Goal: Task Accomplishment & Management: Manage account settings

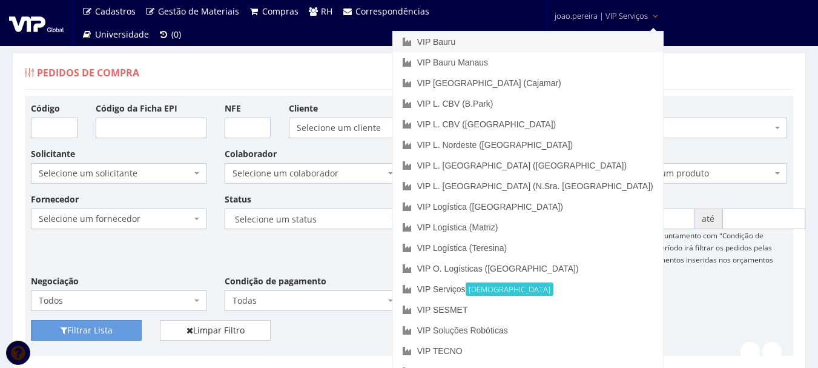
click at [536, 47] on link "VIP Bauru" at bounding box center [528, 42] width 270 height 21
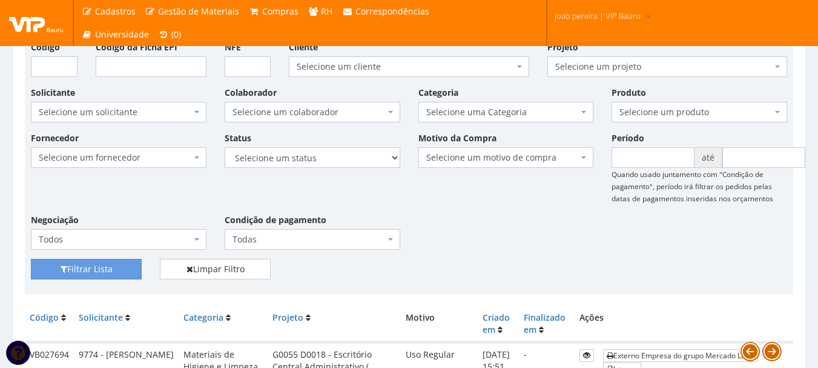
scroll to position [61, 0]
click at [554, 228] on div "Fornecedor Selecione um fornecedor ******** ******** 1000 MARCAS BRASIL 12.203.…" at bounding box center [409, 195] width 775 height 127
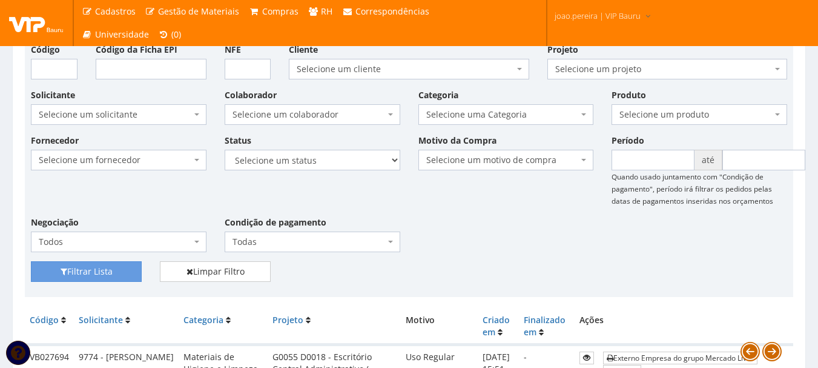
scroll to position [0, 0]
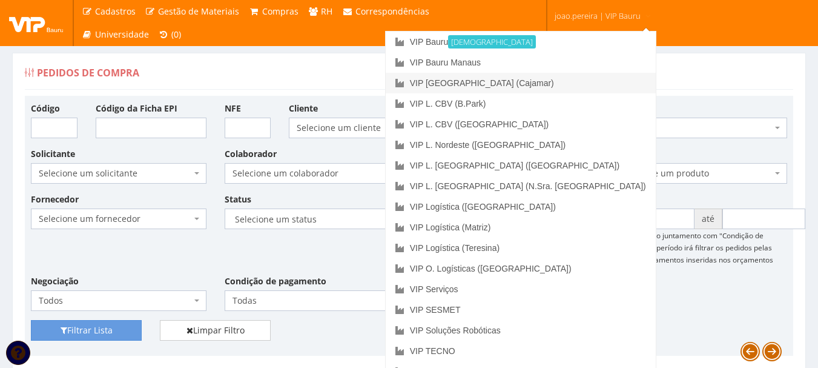
click at [577, 86] on link "VIP [GEOGRAPHIC_DATA] (Cajamar)" at bounding box center [521, 83] width 270 height 21
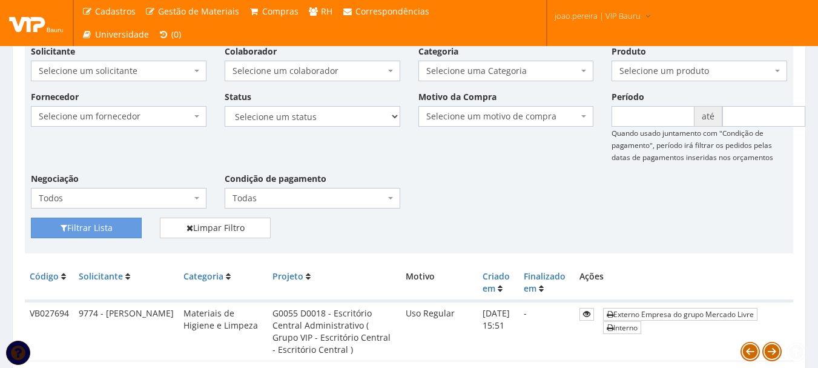
scroll to position [242, 0]
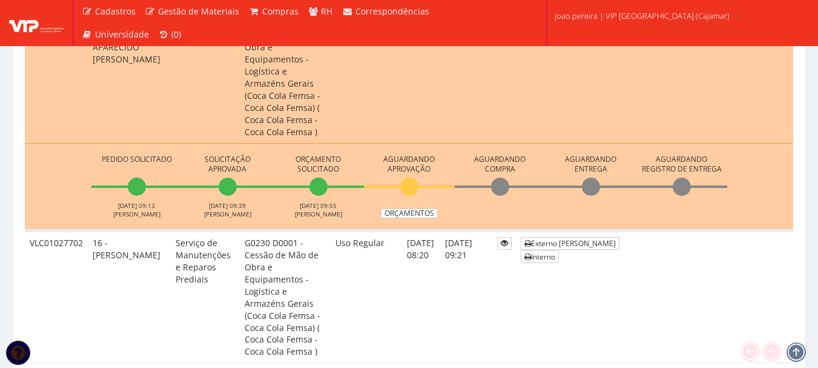
scroll to position [1030, 0]
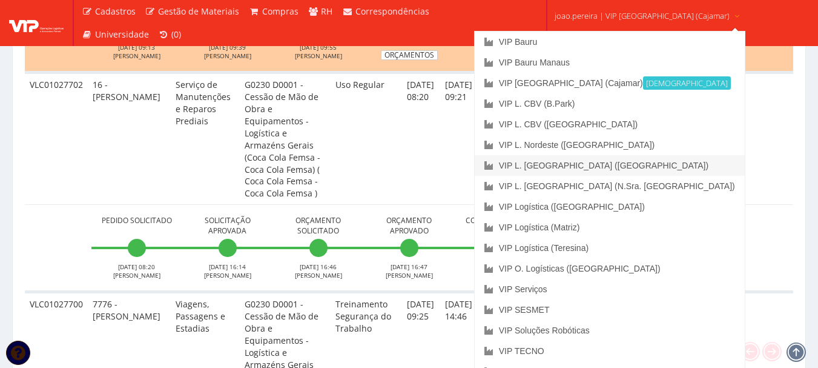
click at [622, 164] on link "VIP L. [GEOGRAPHIC_DATA] ([GEOGRAPHIC_DATA])" at bounding box center [610, 165] width 270 height 21
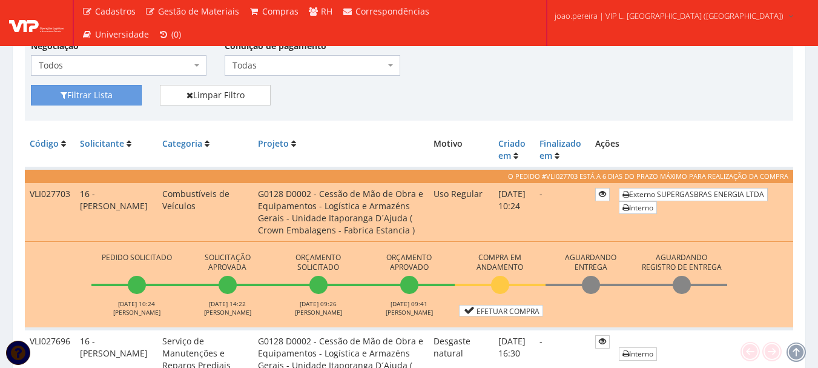
scroll to position [242, 0]
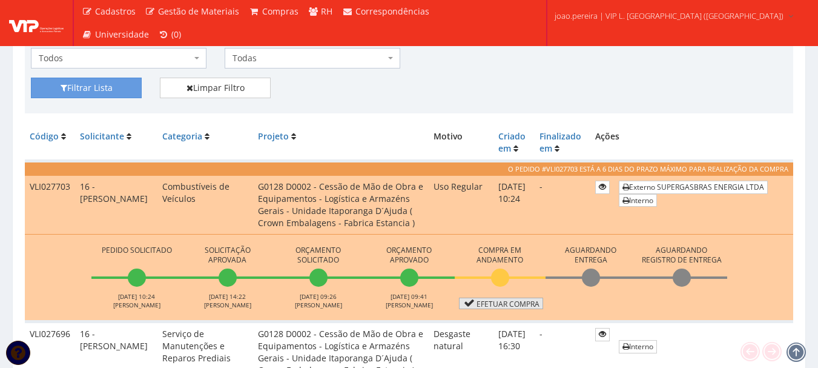
click at [503, 300] on link "Efetuar Compra" at bounding box center [501, 303] width 84 height 12
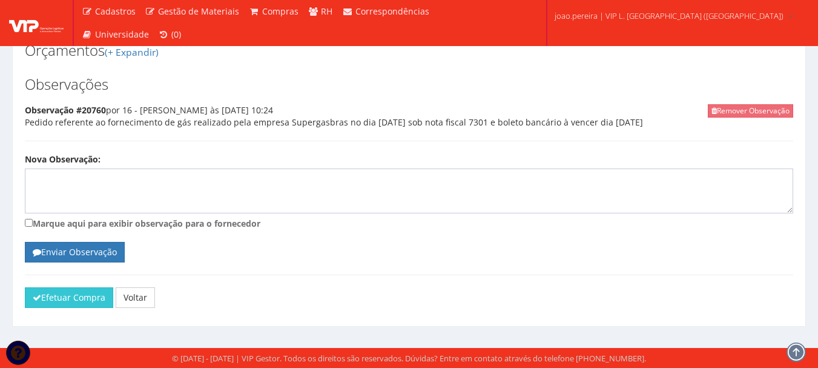
scroll to position [548, 0]
click at [80, 291] on button "Efetuar Compra" at bounding box center [69, 297] width 88 height 21
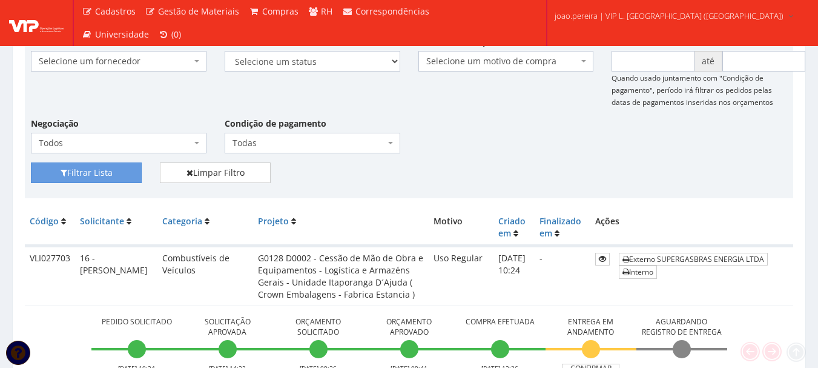
scroll to position [303, 0]
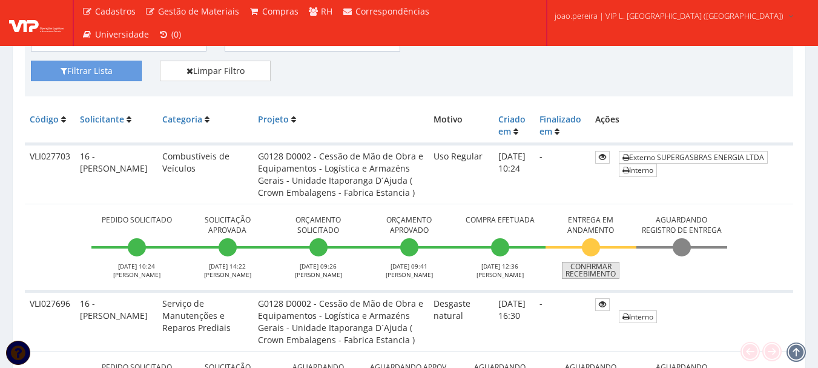
click at [597, 272] on link "Confirmar Recebimento" at bounding box center [591, 270] width 58 height 17
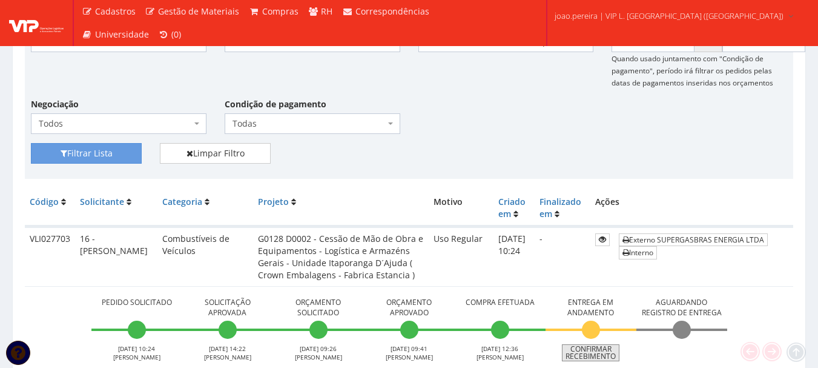
scroll to position [242, 0]
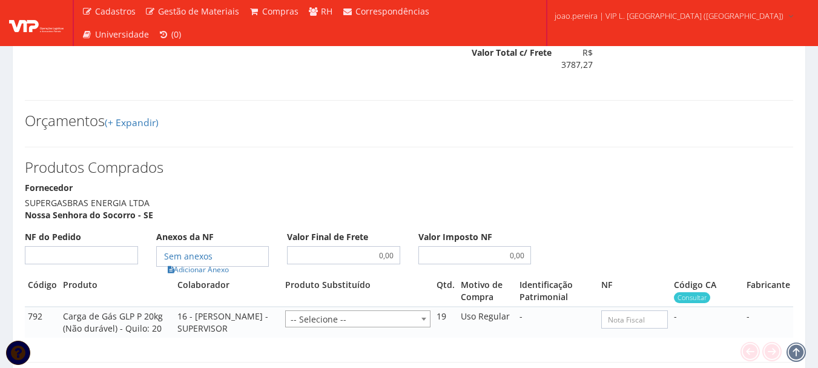
scroll to position [545, 0]
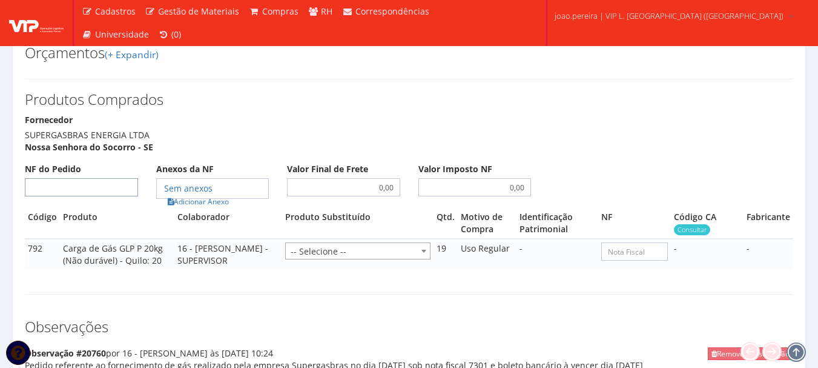
click at [110, 187] on input "NF do Pedido" at bounding box center [81, 187] width 113 height 18
type input "00"
click at [211, 201] on link "Adicionar Anexo" at bounding box center [198, 201] width 68 height 13
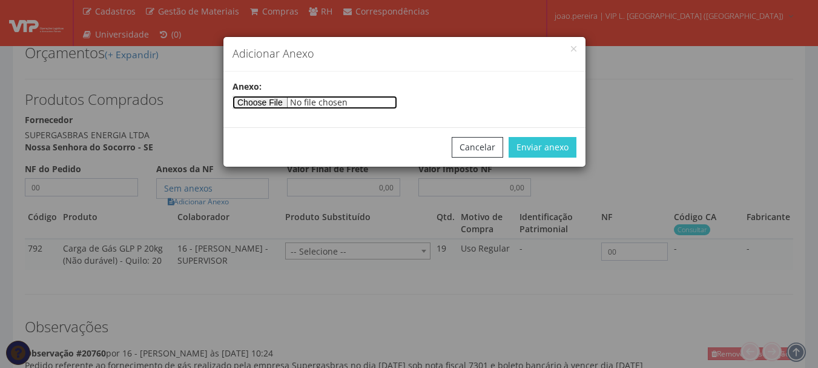
click at [256, 102] on input"] "file" at bounding box center [315, 102] width 165 height 13
type input"] "C:\fakepath\NF 7301 - SUPERGASBRAS.pdf"
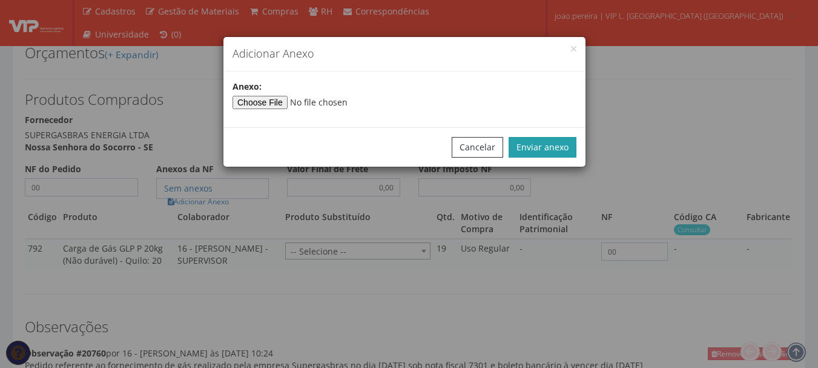
click at [562, 156] on button "Enviar anexo" at bounding box center [543, 147] width 68 height 21
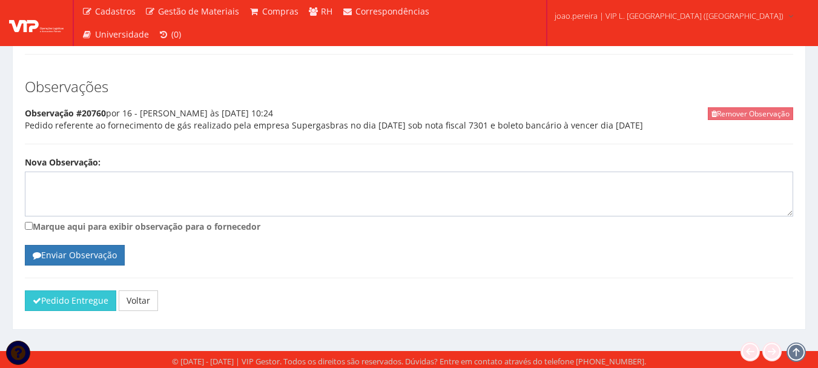
scroll to position [788, 0]
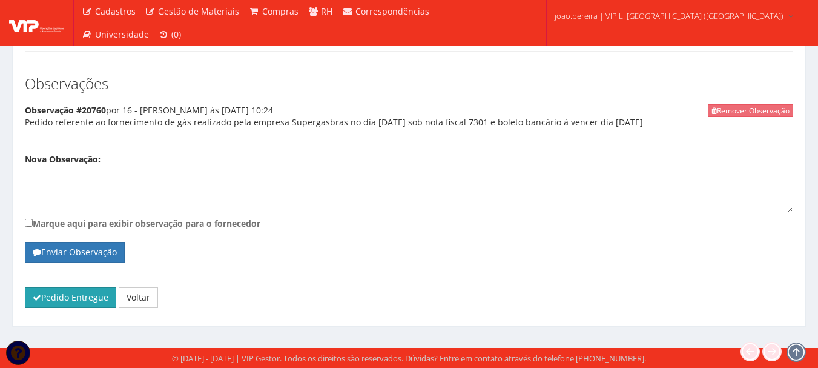
click at [68, 294] on button "Pedido Entregue" at bounding box center [70, 297] width 91 height 21
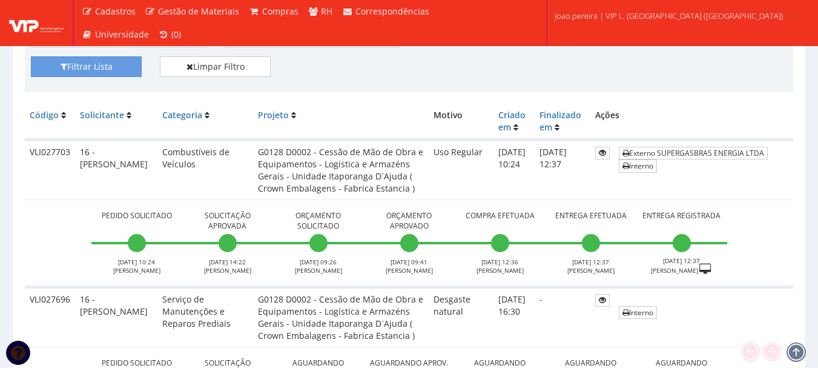
scroll to position [303, 0]
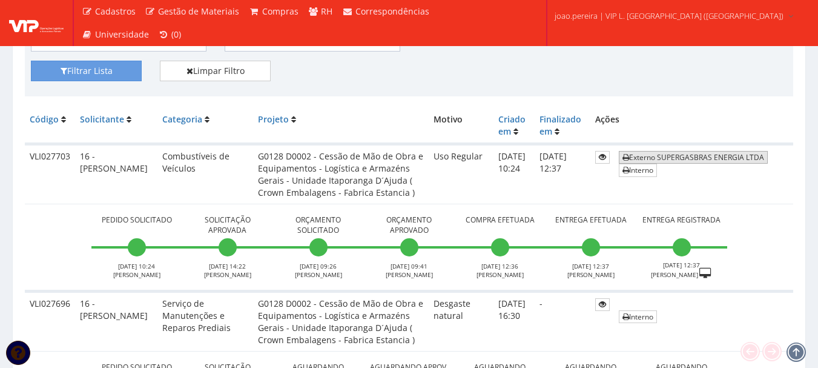
click at [687, 158] on link "Externo SUPERGASBRAS ENERGIA LTDA" at bounding box center [693, 157] width 149 height 13
click at [50, 249] on td "Pedido Solicitado 10/09/2025 10:24 JOSE SIQUEIRA Solicitação Aprovada 10/09/202…" at bounding box center [409, 247] width 769 height 87
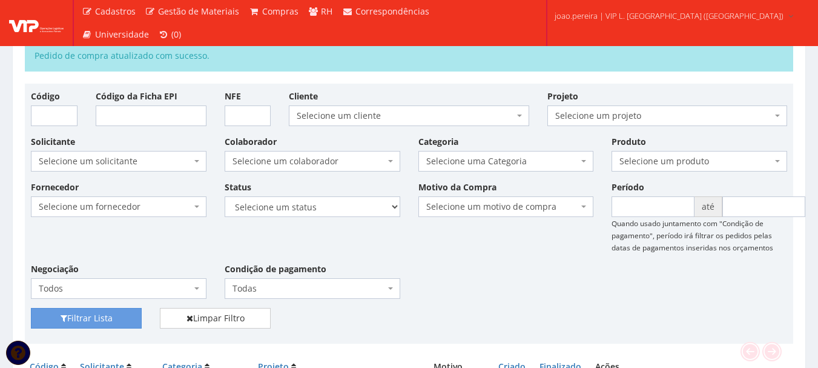
scroll to position [0, 0]
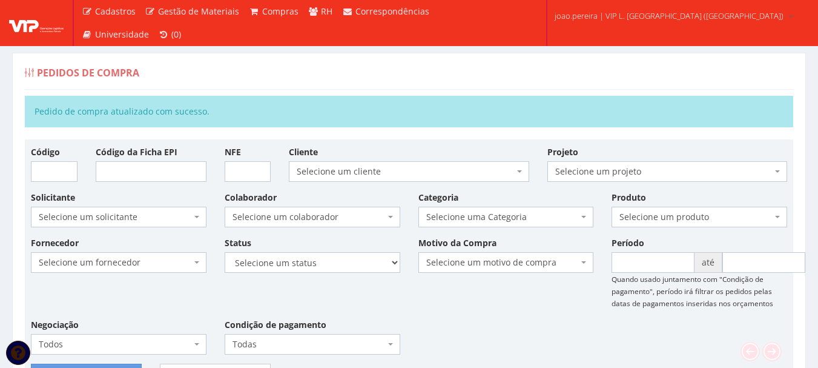
click at [464, 304] on div "Fornecedor Selecione um fornecedor ******** ******** 1000 MARCAS BRASIL 12.203.…" at bounding box center [409, 299] width 775 height 127
click at [224, 74] on div "Pedidos de Compra" at bounding box center [409, 75] width 769 height 29
click at [501, 297] on div "Fornecedor Selecione um fornecedor ******** ******** 1000 MARCAS BRASIL 12.203.…" at bounding box center [409, 299] width 775 height 127
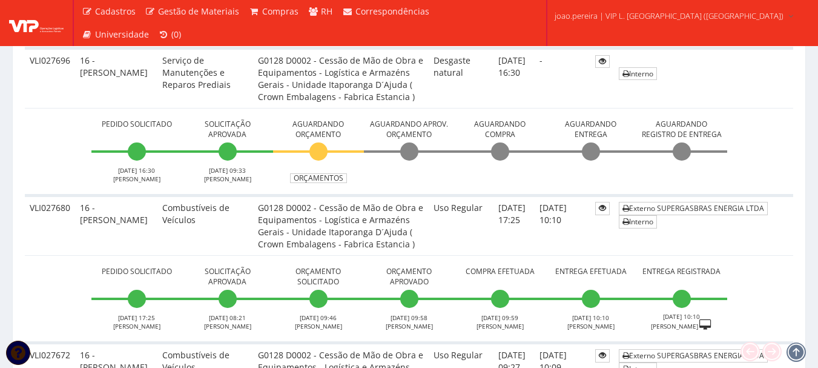
scroll to position [364, 0]
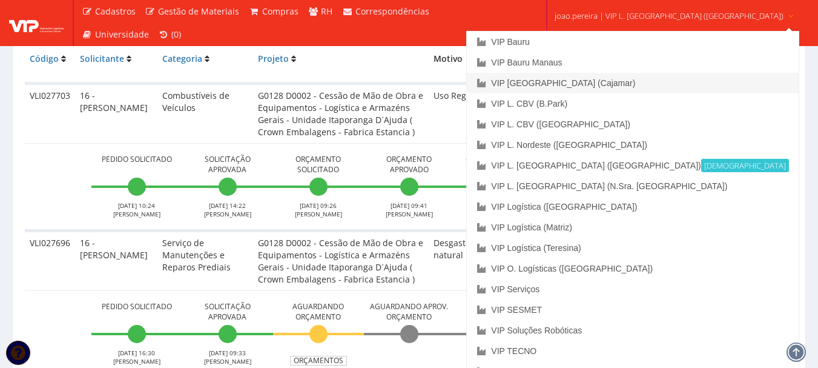
click at [613, 84] on link "VIP [GEOGRAPHIC_DATA] (Cajamar)" at bounding box center [632, 83] width 331 height 21
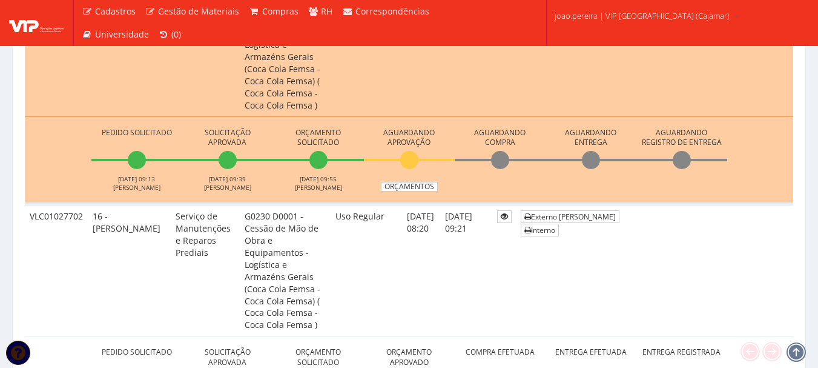
scroll to position [1091, 0]
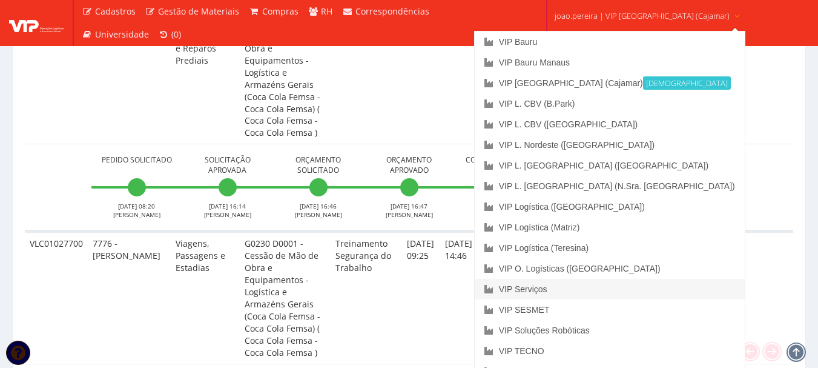
click at [593, 291] on link "VIP Serviços" at bounding box center [610, 289] width 270 height 21
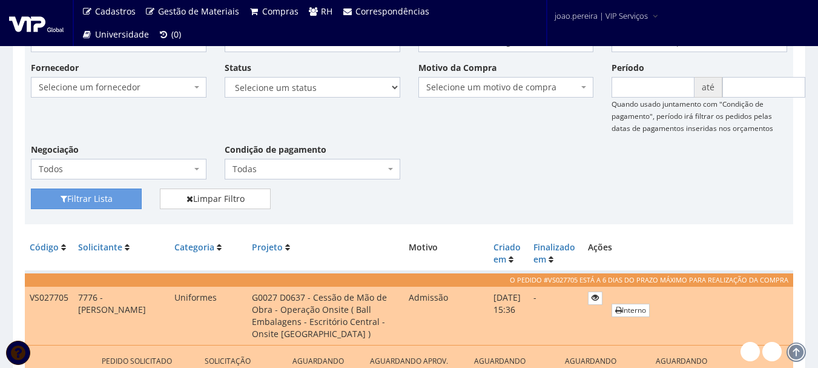
scroll to position [121, 0]
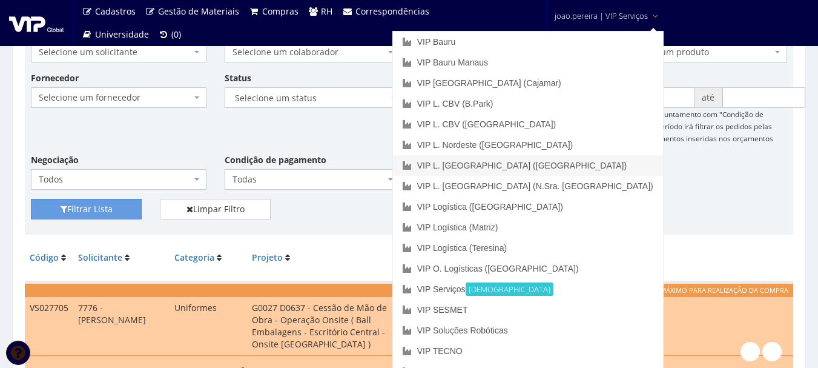
click at [597, 164] on link "VIP L. [GEOGRAPHIC_DATA] ([GEOGRAPHIC_DATA])" at bounding box center [528, 165] width 270 height 21
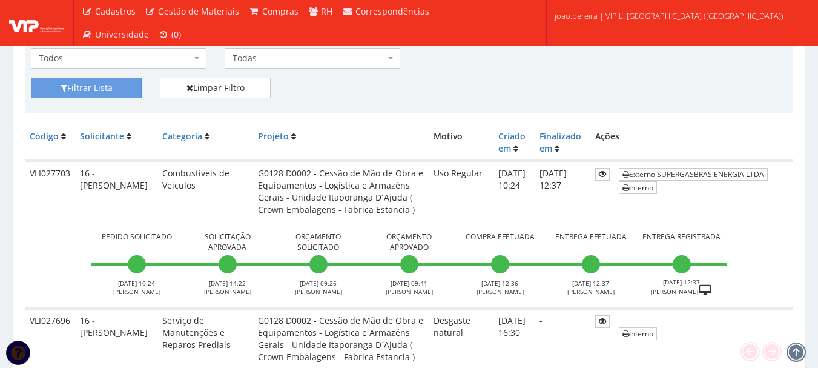
scroll to position [424, 0]
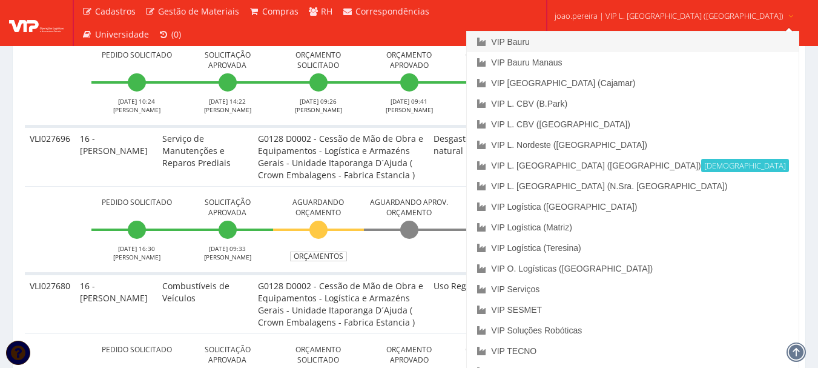
click at [579, 36] on link "VIP Bauru" at bounding box center [632, 42] width 331 height 21
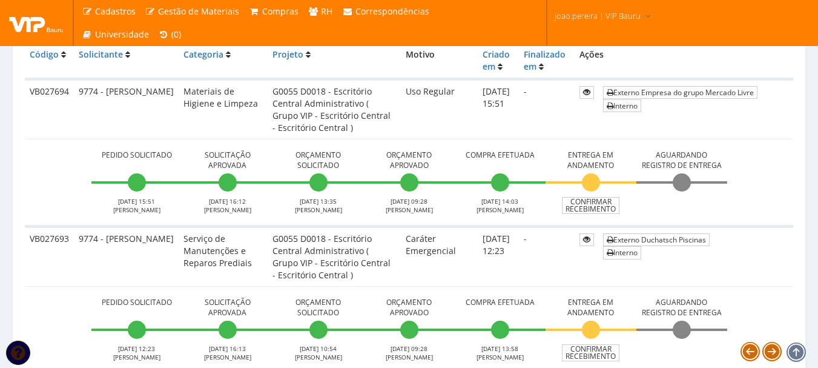
scroll to position [303, 0]
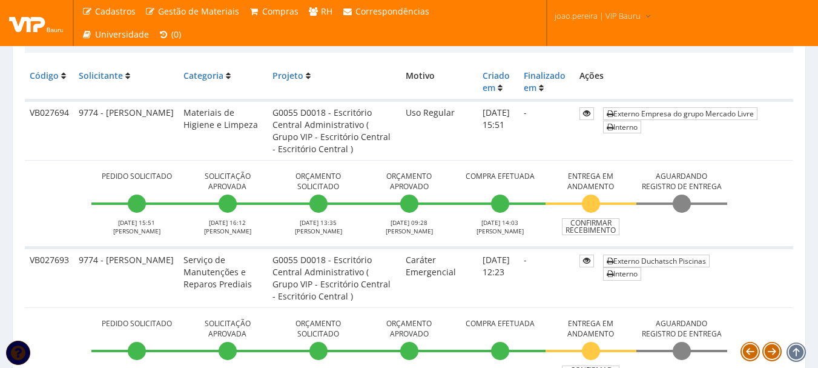
click at [51, 200] on td "Pedido Solicitado [DATE] 15:51 [PERSON_NAME] Solicitação Aprovada [DATE] 16:12 …" at bounding box center [409, 203] width 769 height 87
click at [44, 184] on td "Pedido Solicitado [DATE] 15:51 [PERSON_NAME] Solicitação Aprovada [DATE] 16:12 …" at bounding box center [409, 203] width 769 height 87
